Goal: Information Seeking & Learning: Learn about a topic

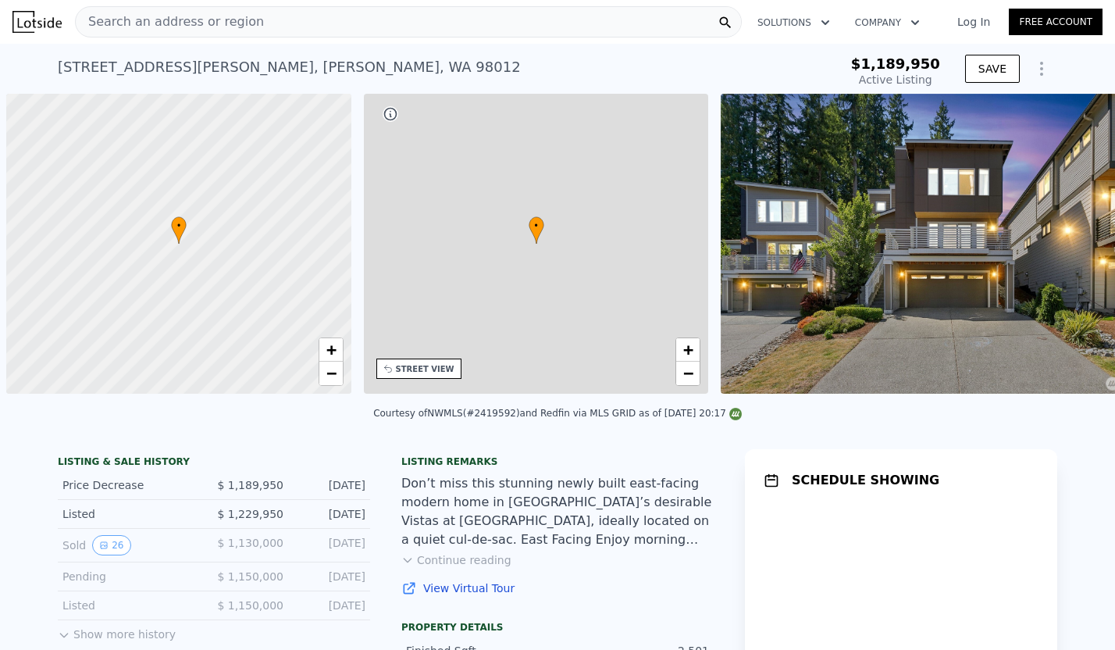
scroll to position [0, 6]
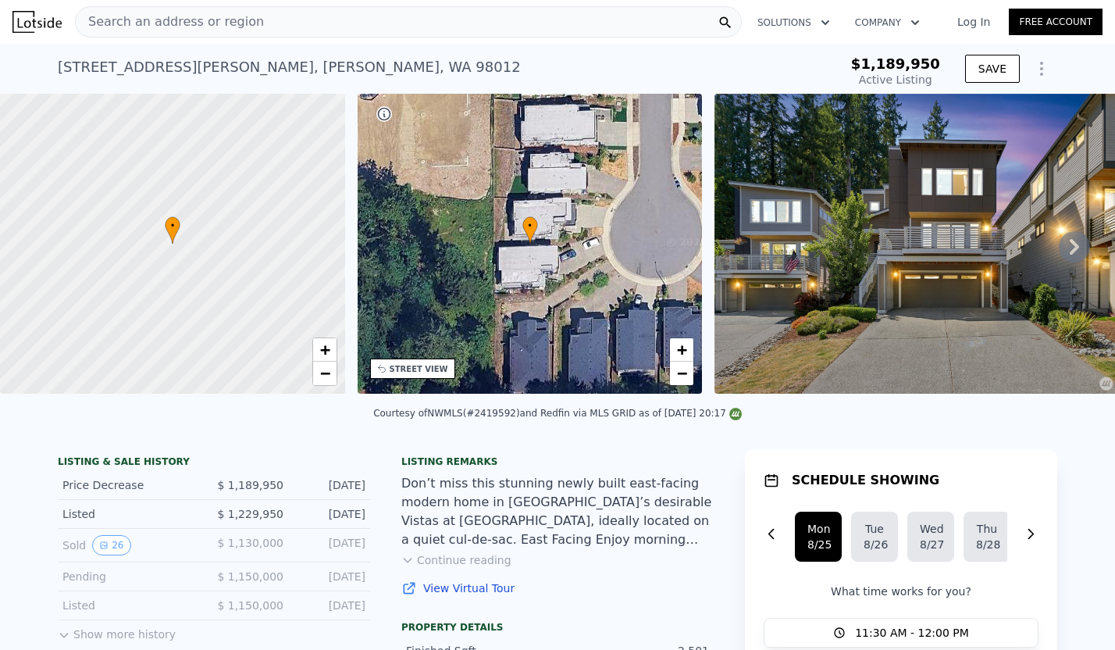
click at [279, 24] on div "Search an address or region" at bounding box center [408, 21] width 667 height 31
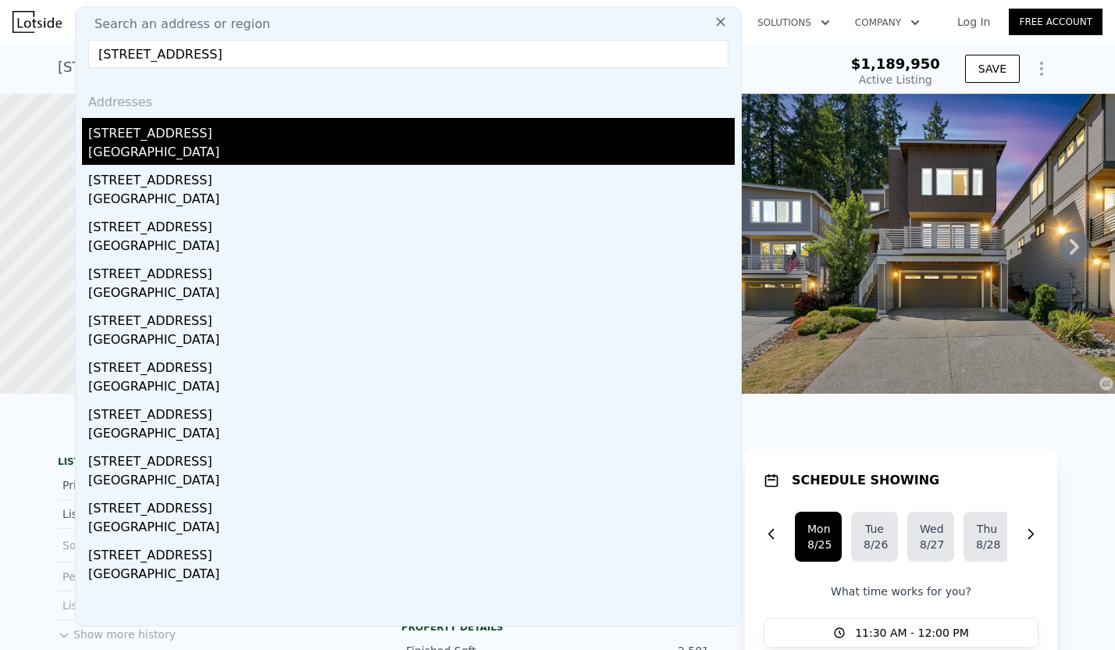
type input "[STREET_ADDRESS]"
click at [159, 149] on div "[GEOGRAPHIC_DATA]" at bounding box center [411, 154] width 647 height 22
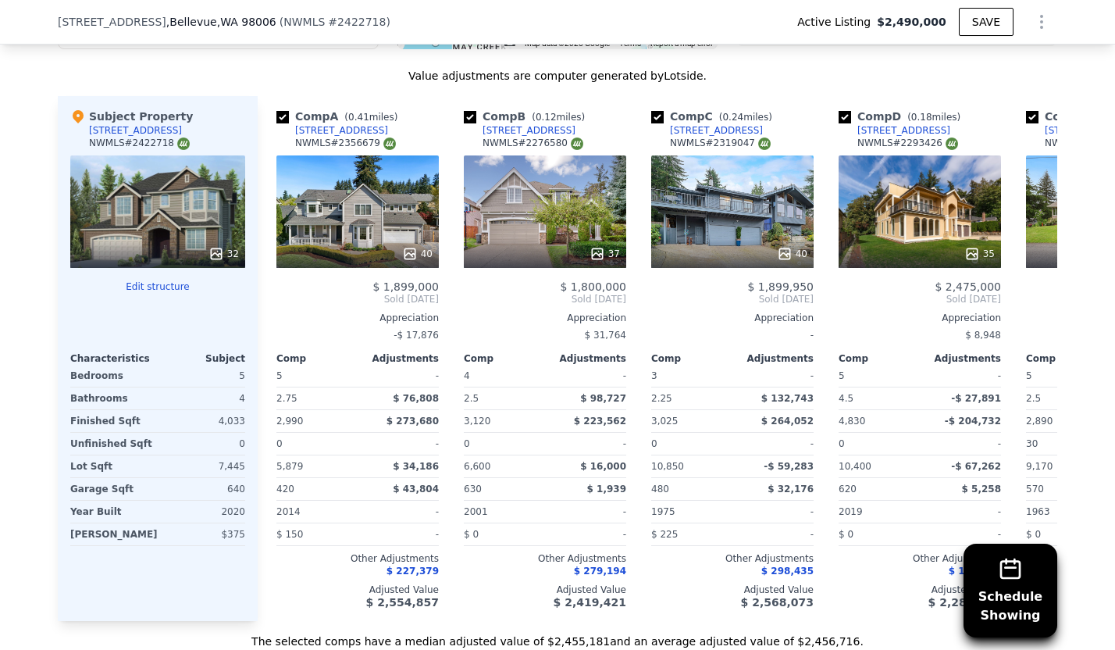
scroll to position [1800, 0]
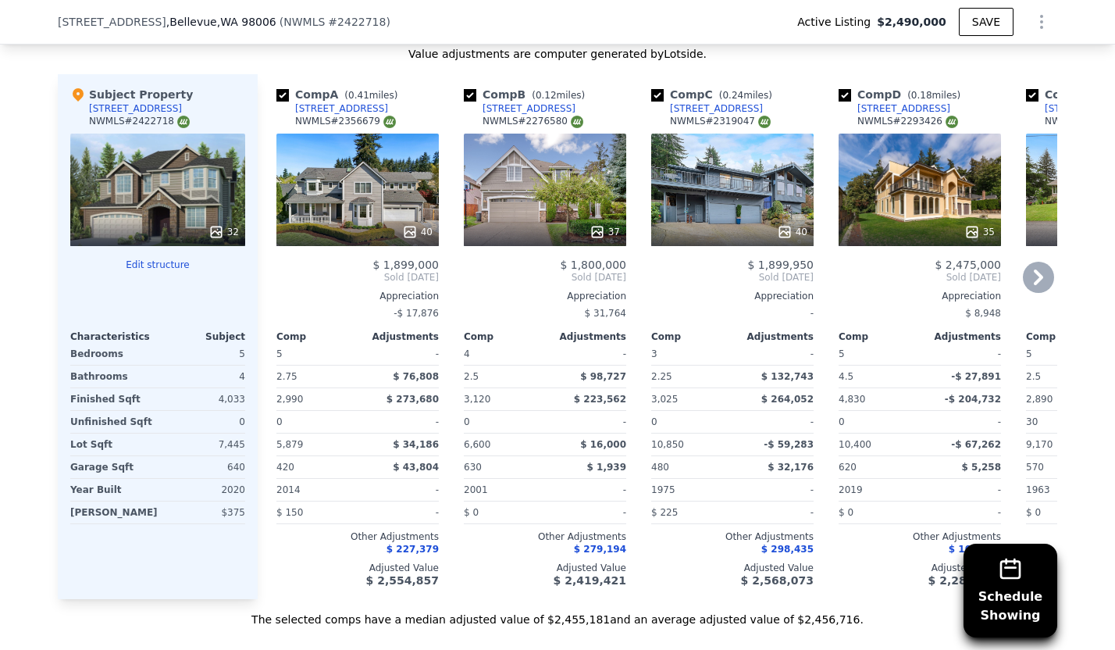
click at [1047, 290] on div "Appreciation" at bounding box center [1107, 296] width 162 height 12
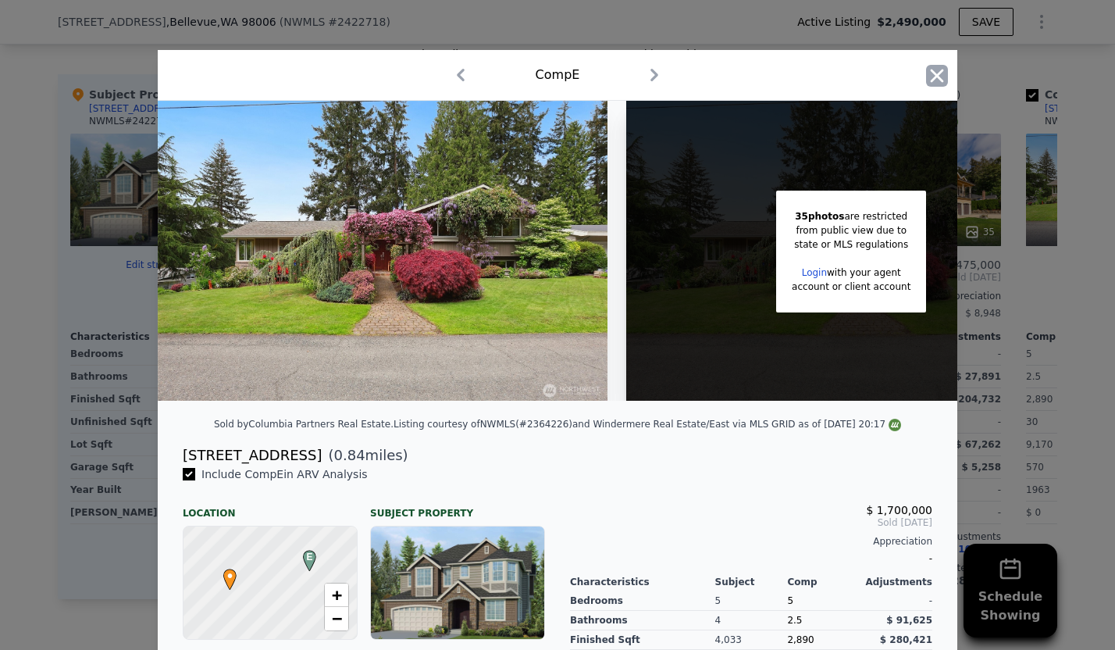
click at [936, 73] on icon "button" at bounding box center [937, 76] width 22 height 22
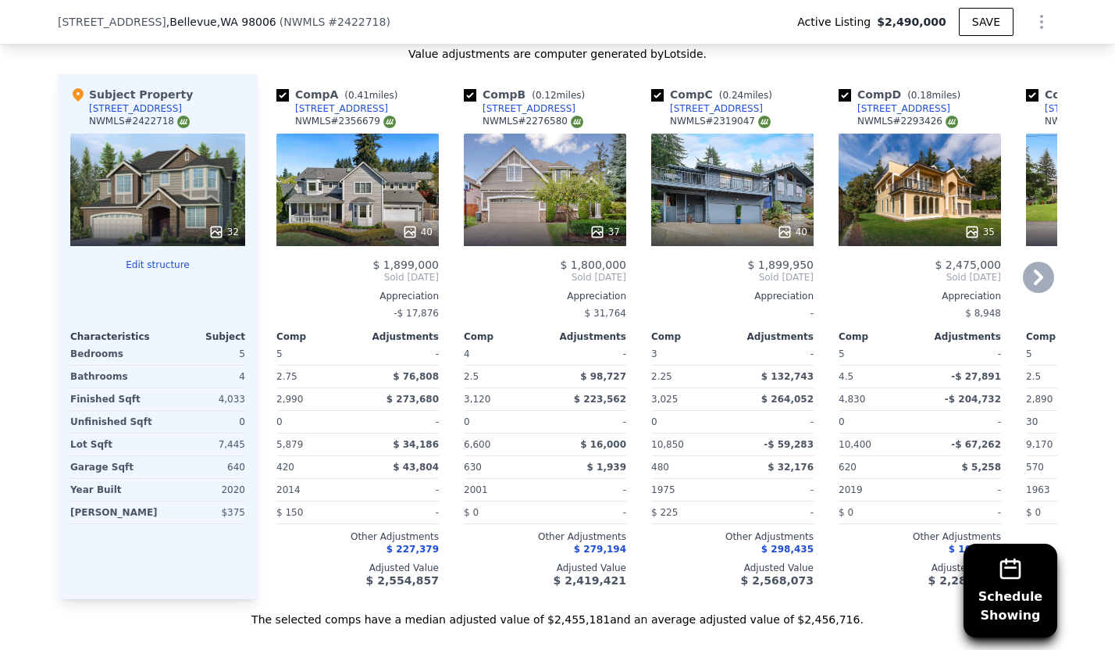
click at [1043, 275] on icon at bounding box center [1038, 277] width 31 height 31
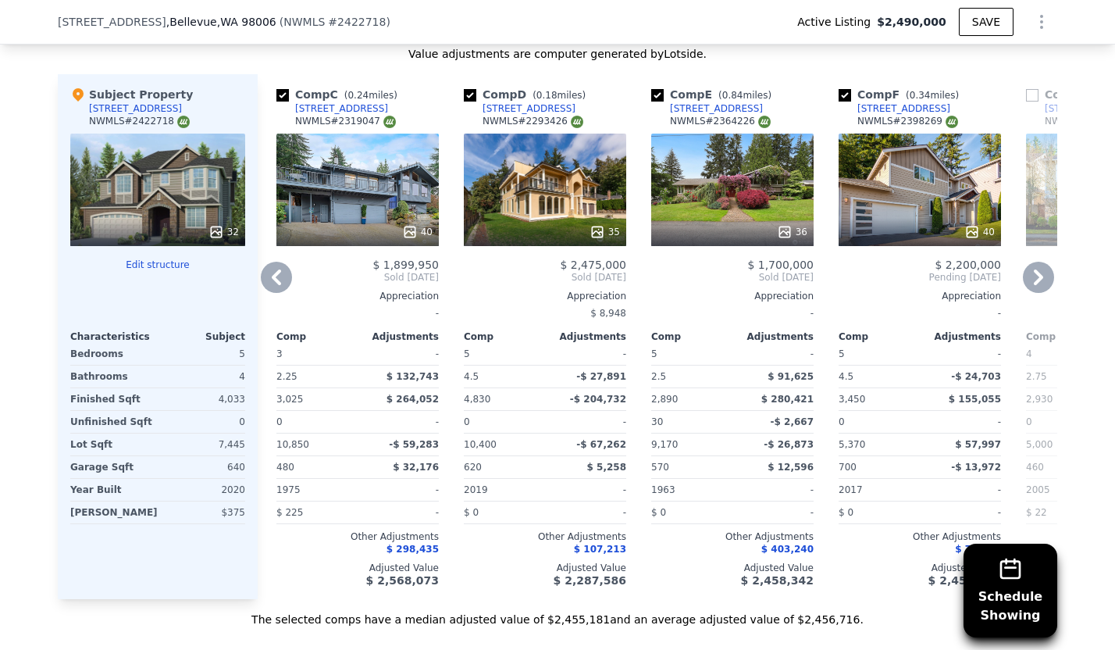
click at [1043, 274] on icon at bounding box center [1038, 277] width 31 height 31
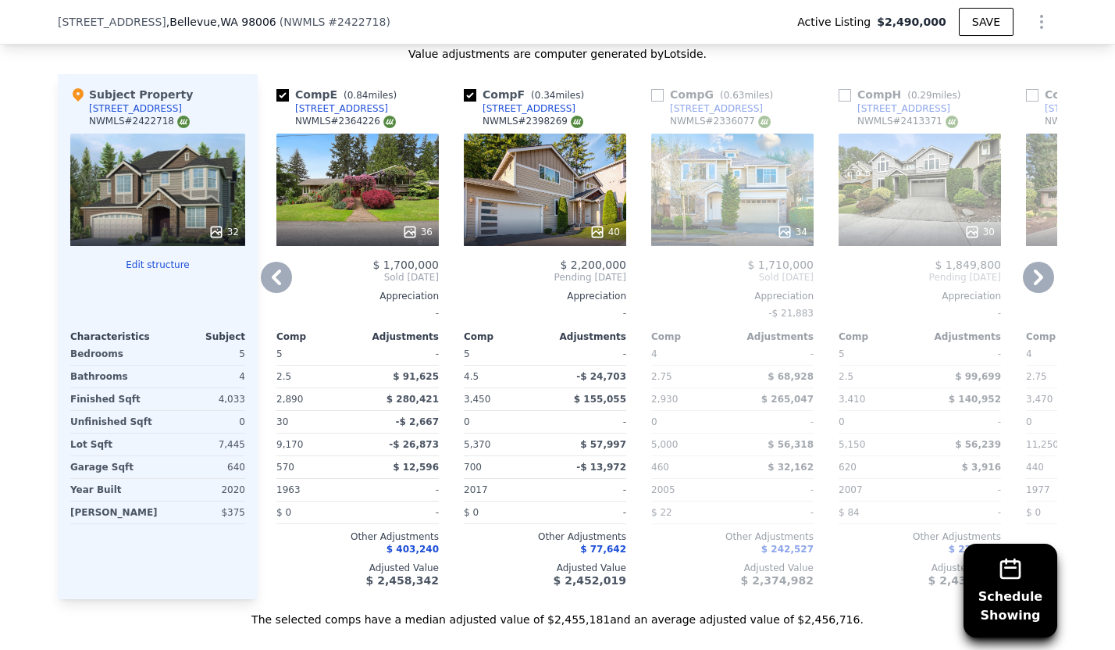
click at [1043, 274] on icon at bounding box center [1038, 277] width 31 height 31
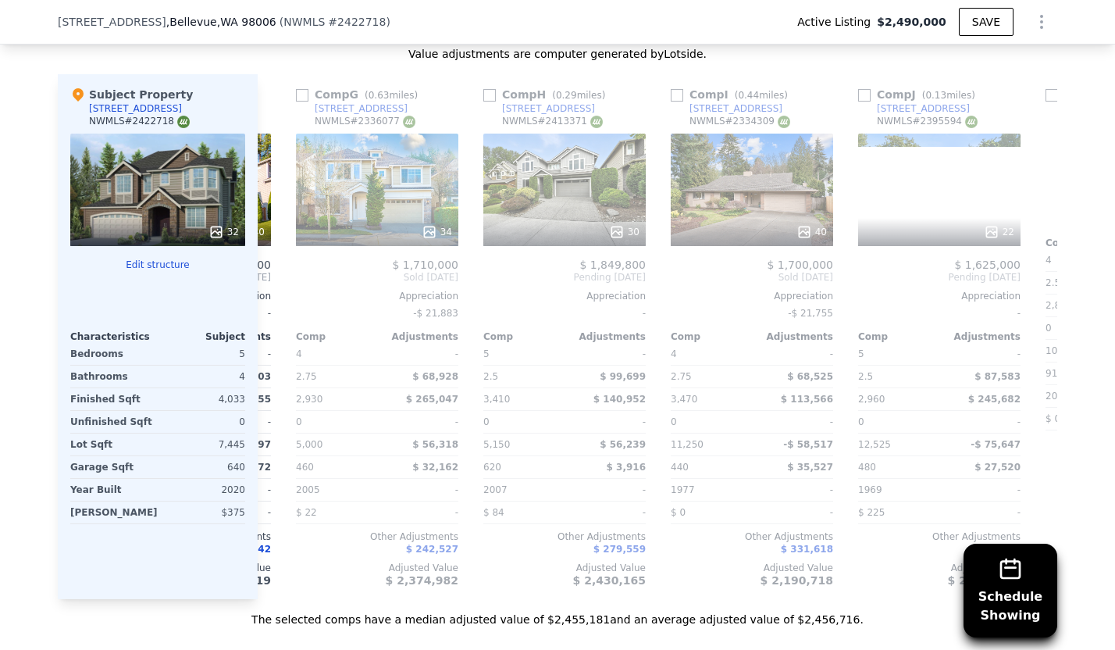
scroll to position [0, 1125]
